Goal: Obtain resource: Obtain resource

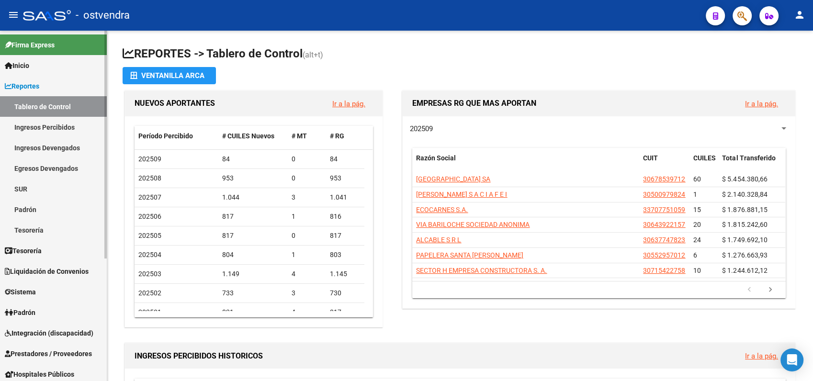
click at [49, 270] on span "Liquidación de Convenios" at bounding box center [47, 271] width 84 height 11
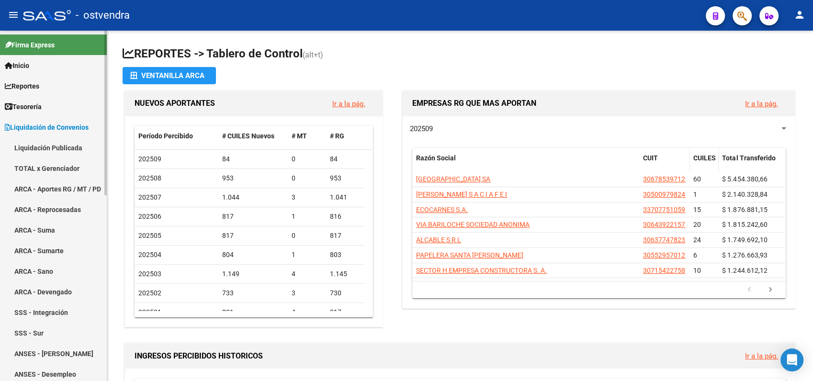
click at [55, 168] on link "TOTAL x Gerenciador" at bounding box center [53, 168] width 107 height 21
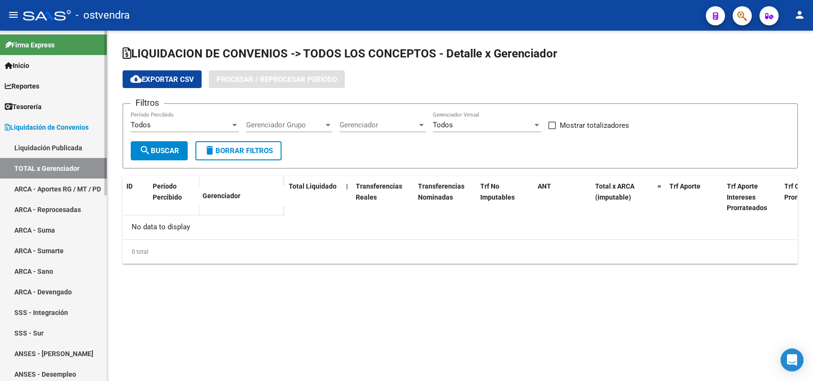
checkbox input "true"
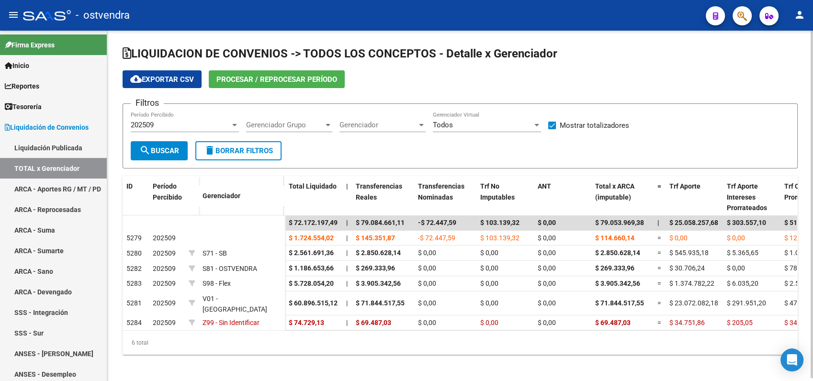
click at [165, 78] on span "cloud_download Exportar CSV" at bounding box center [162, 79] width 64 height 9
click at [151, 121] on span "202509" at bounding box center [142, 125] width 23 height 9
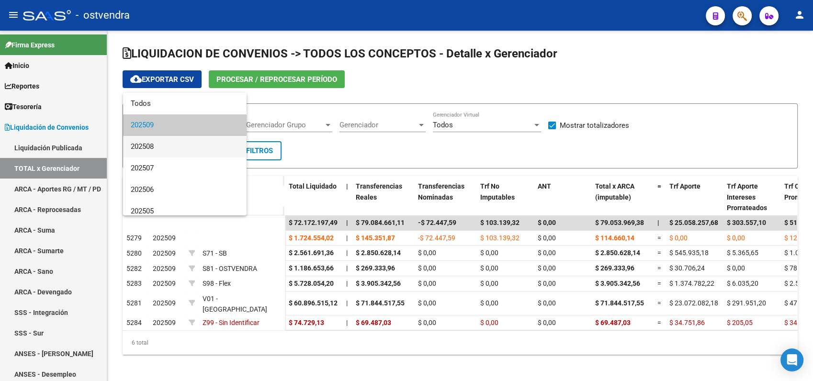
click at [148, 145] on span "202508" at bounding box center [185, 147] width 108 height 22
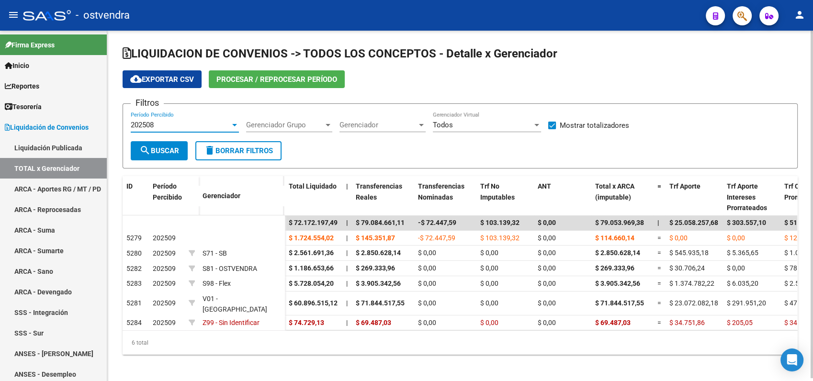
click at [157, 155] on button "search Buscar" at bounding box center [159, 150] width 57 height 19
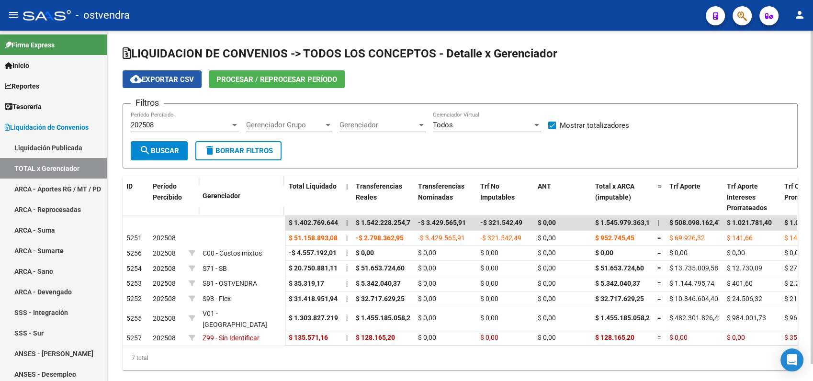
click at [160, 75] on span "cloud_download Exportar CSV" at bounding box center [162, 79] width 64 height 9
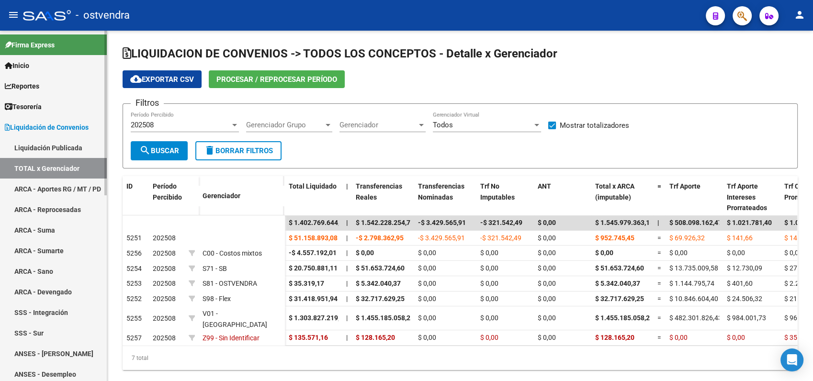
scroll to position [53, 0]
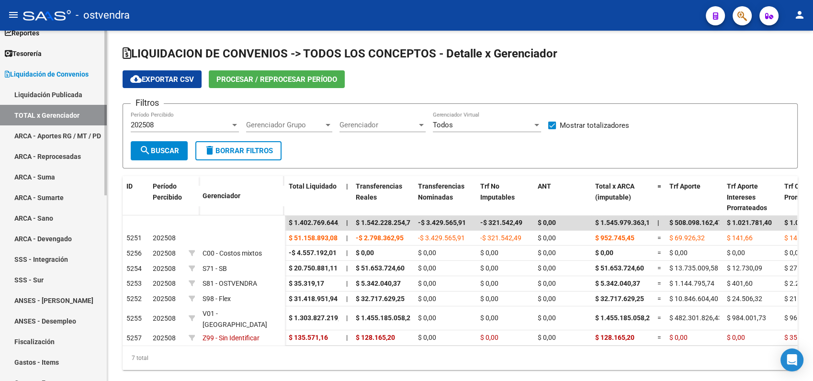
click at [43, 361] on link "Gastos - Items" at bounding box center [53, 362] width 107 height 21
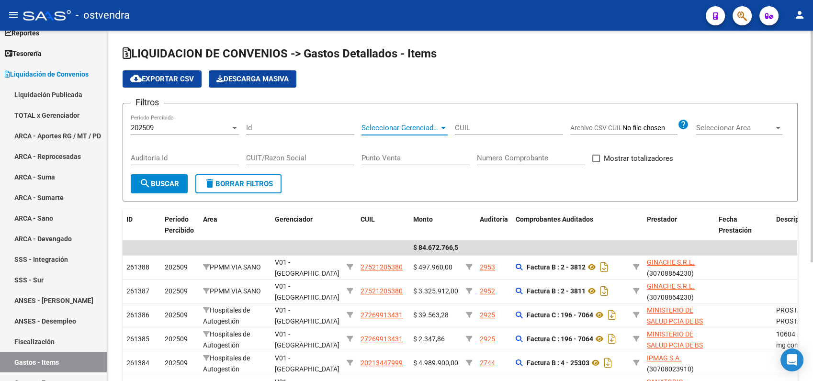
click at [395, 126] on span "Seleccionar Gerenciador" at bounding box center [401, 128] width 78 height 9
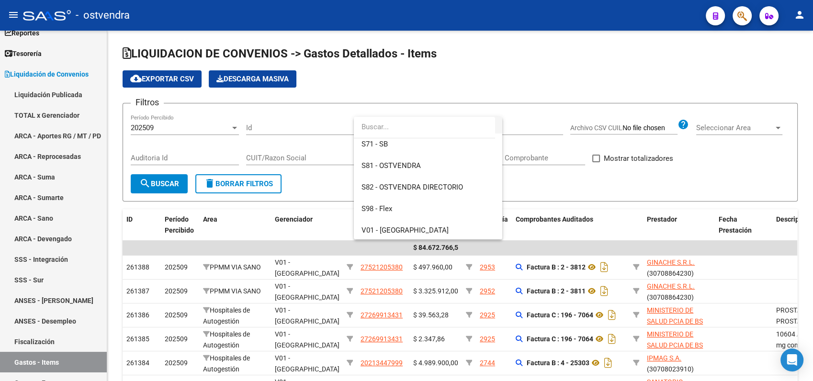
scroll to position [106, 0]
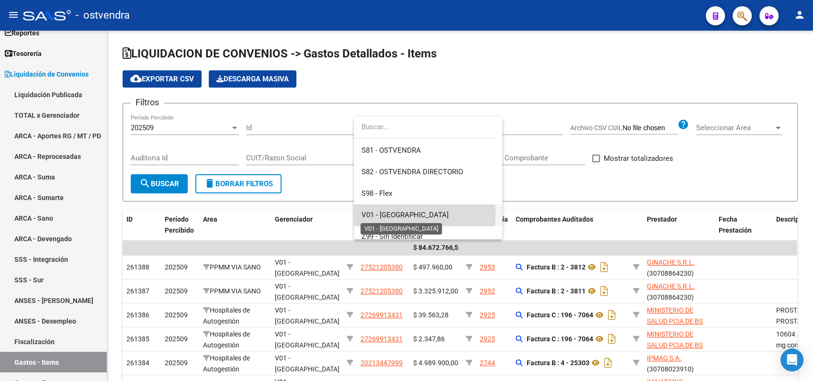
click at [385, 214] on span "V01 - [GEOGRAPHIC_DATA]" at bounding box center [405, 215] width 87 height 9
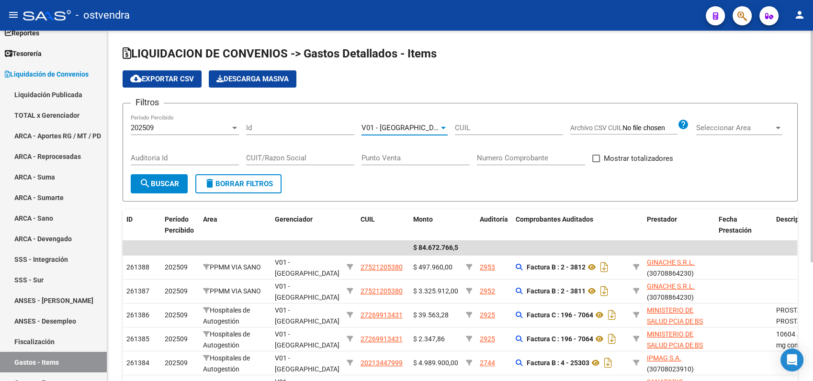
click at [151, 181] on span "search Buscar" at bounding box center [159, 184] width 40 height 9
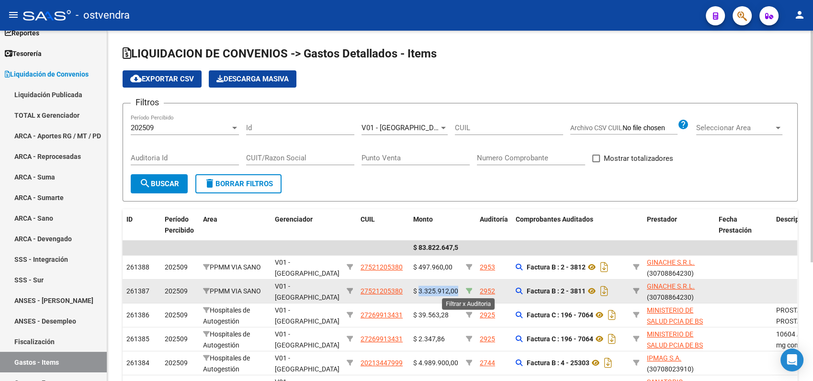
drag, startPoint x: 418, startPoint y: 290, endPoint x: 466, endPoint y: 294, distance: 49.0
click at [466, 294] on div "261387 202509 PPMM VIA SANO V01 - [PERSON_NAME] 27521205380 $ 3.325.912,00 2952…" at bounding box center [826, 292] width 1406 height 24
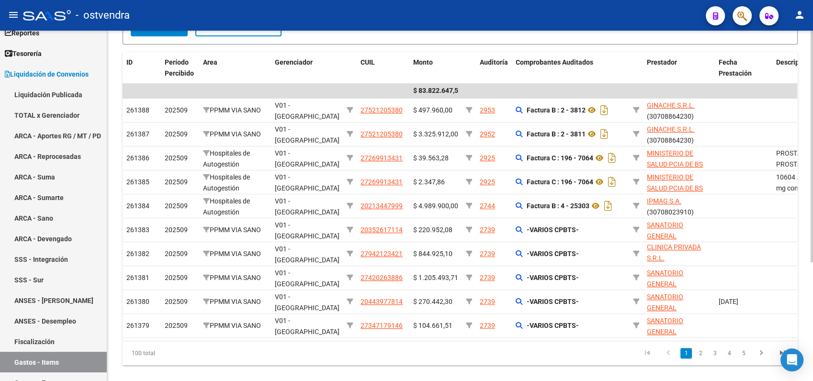
scroll to position [158, 0]
click at [813, 276] on html "menu - ostvendra person Firma Express Inicio Instructivos Contacto OS Reportes …" at bounding box center [406, 190] width 813 height 381
click at [701, 358] on link "2" at bounding box center [700, 352] width 11 height 11
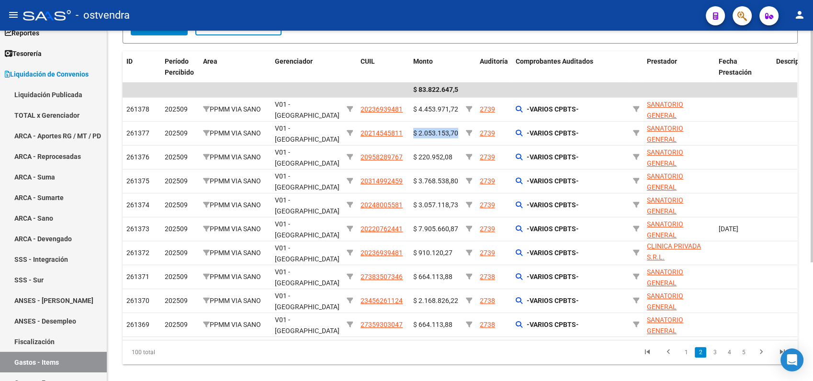
click at [715, 358] on link "3" at bounding box center [714, 352] width 11 height 11
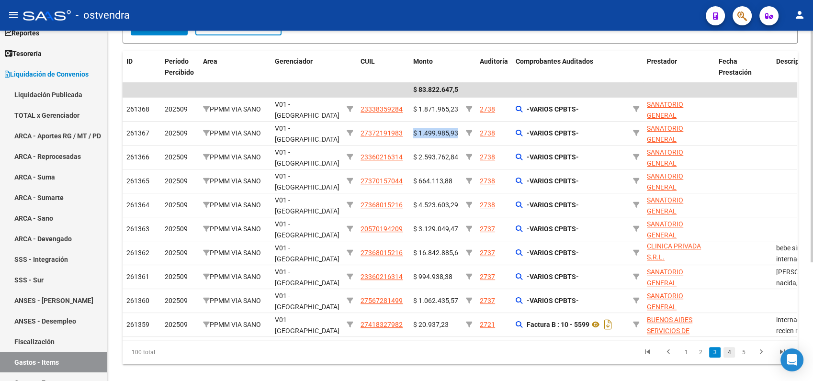
click at [729, 358] on link "4" at bounding box center [729, 352] width 11 height 11
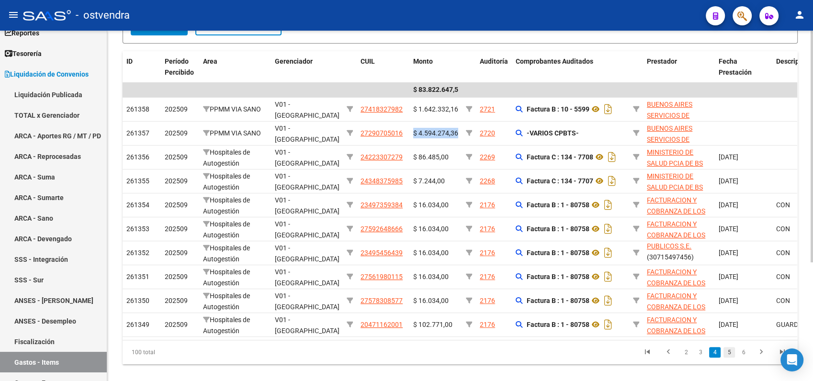
click at [728, 358] on link "5" at bounding box center [729, 352] width 11 height 11
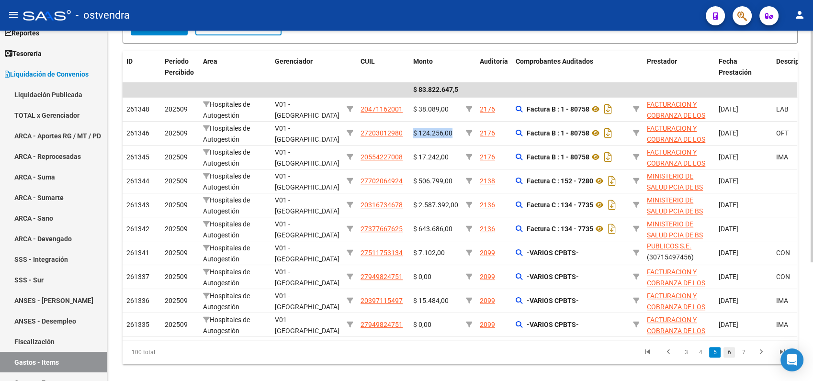
click at [730, 358] on link "6" at bounding box center [729, 352] width 11 height 11
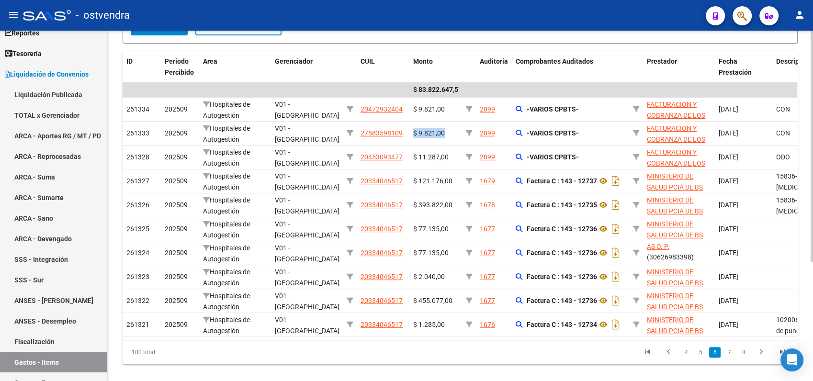
scroll to position [23, 0]
click at [731, 357] on link "7" at bounding box center [729, 352] width 11 height 11
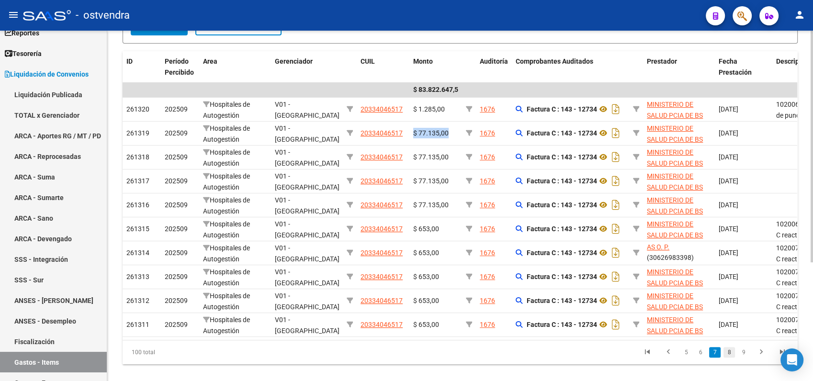
click at [730, 358] on link "8" at bounding box center [729, 352] width 11 height 11
click at [732, 358] on link "9" at bounding box center [728, 352] width 11 height 11
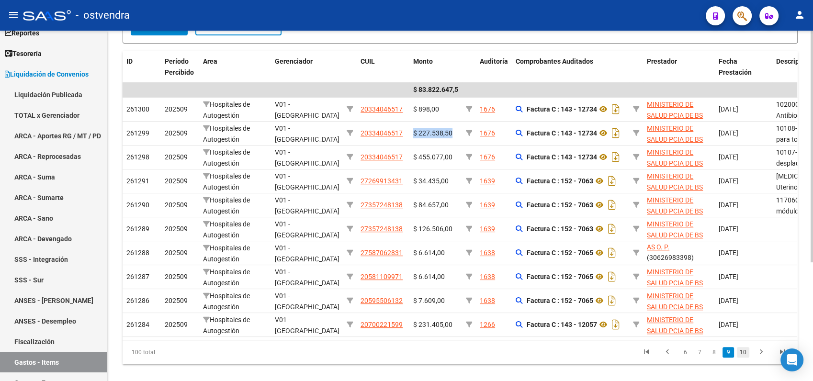
click at [744, 358] on link "10" at bounding box center [743, 352] width 12 height 11
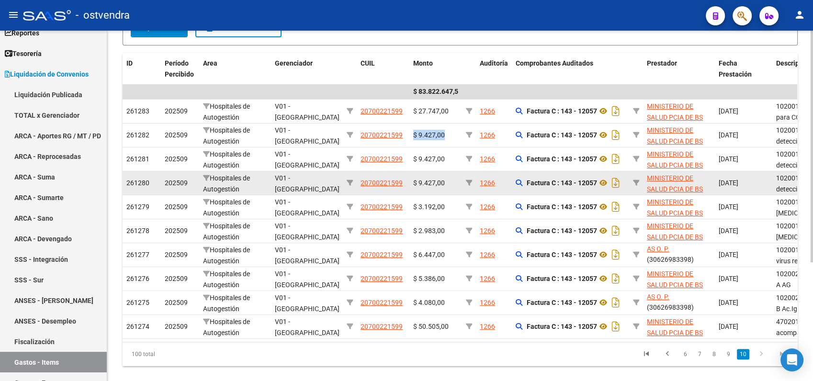
scroll to position [158, 0]
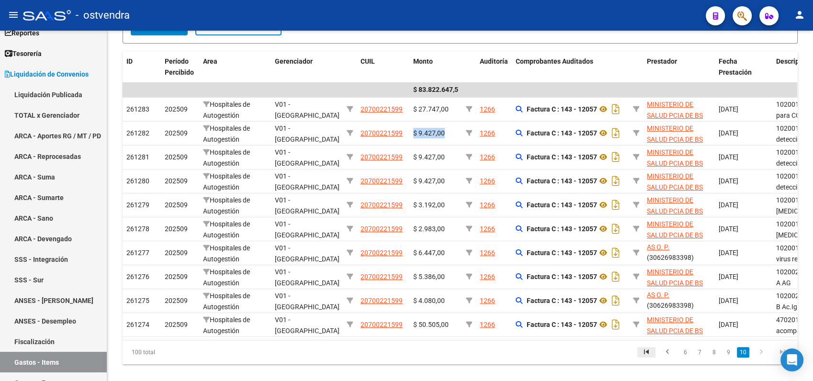
click at [647, 359] on icon "go to first page" at bounding box center [646, 353] width 12 height 11
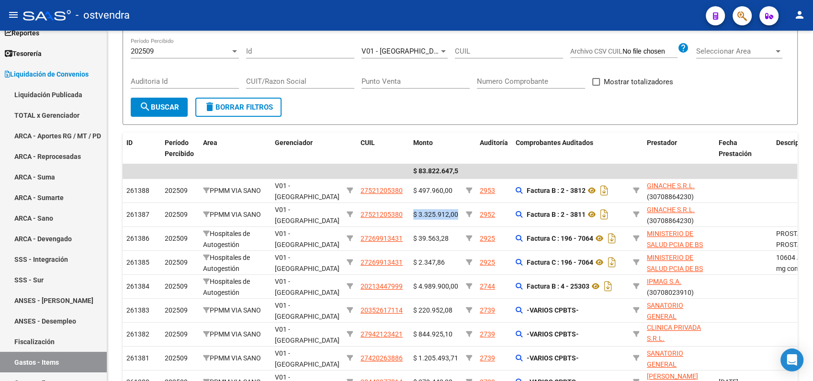
scroll to position [0, 0]
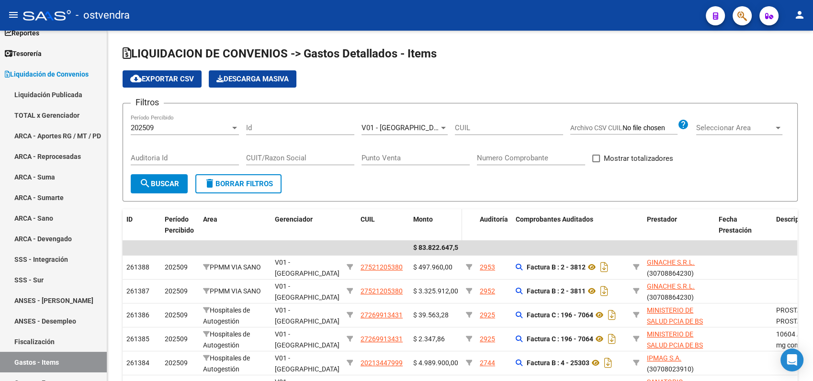
click at [431, 217] on span "Monto" at bounding box center [423, 219] width 20 height 8
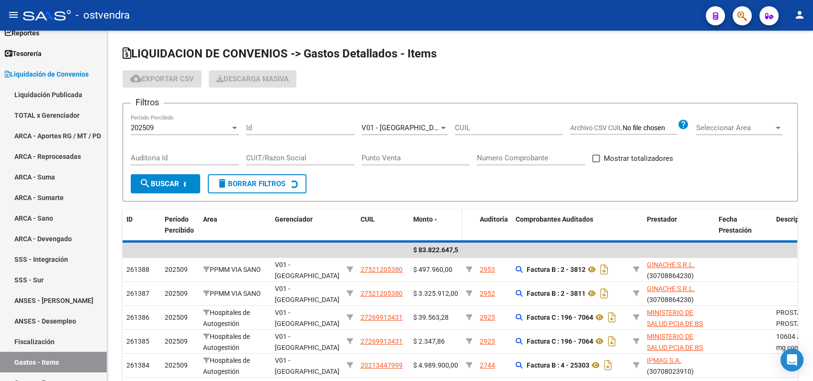
scroll to position [23, 0]
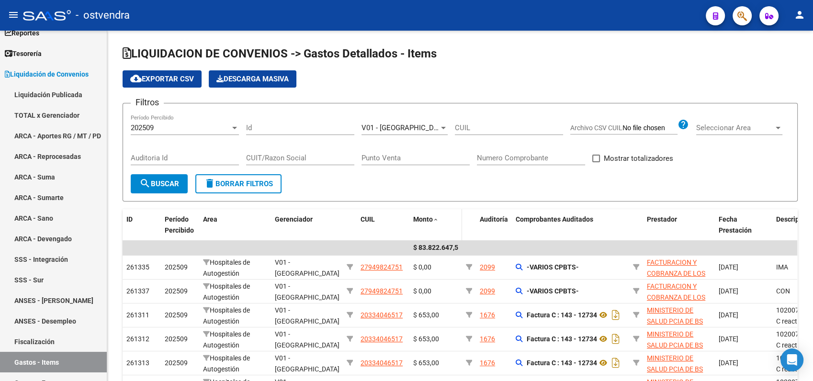
click at [431, 218] on span "Monto" at bounding box center [423, 219] width 20 height 8
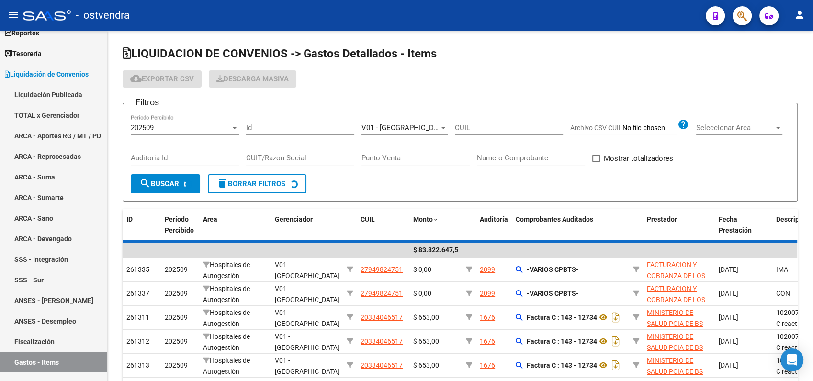
scroll to position [34, 0]
